Goal: Information Seeking & Learning: Learn about a topic

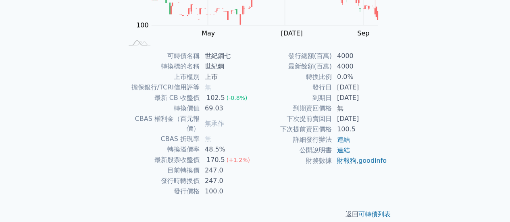
scroll to position [35, 0]
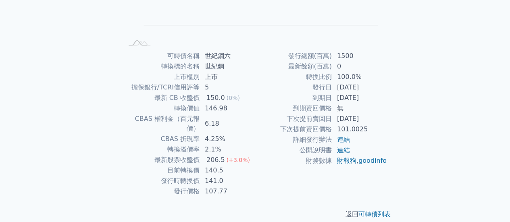
scroll to position [139, 0]
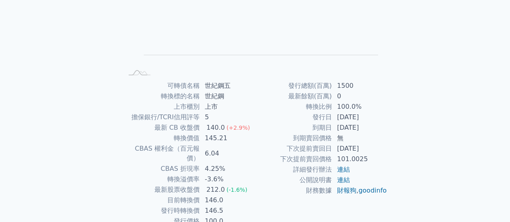
scroll to position [141, 0]
